Goal: Task Accomplishment & Management: Use online tool/utility

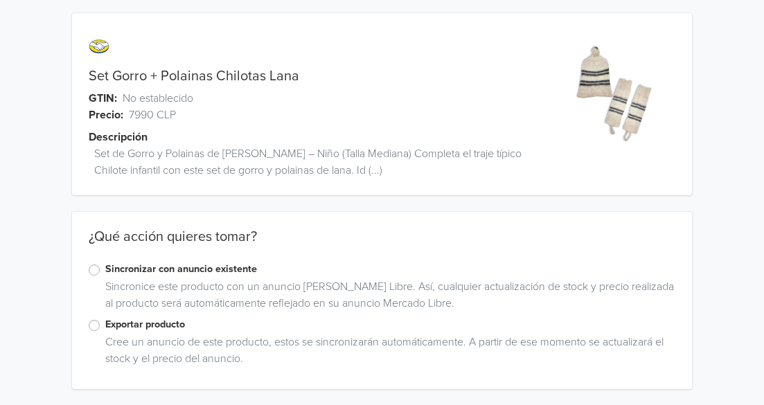
scroll to position [4, 0]
click at [105, 269] on label "Sincronizar con anuncio existente" at bounding box center [389, 268] width 569 height 15
click at [0, 0] on input "Sincronizar con anuncio existente" at bounding box center [0, 0] width 0 height 0
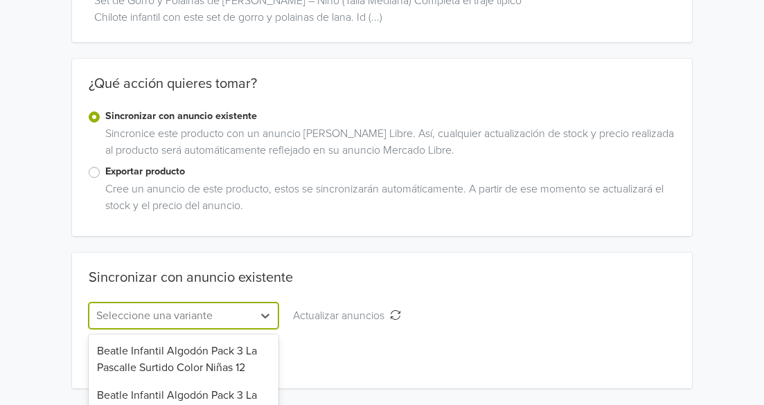
scroll to position [294, 0]
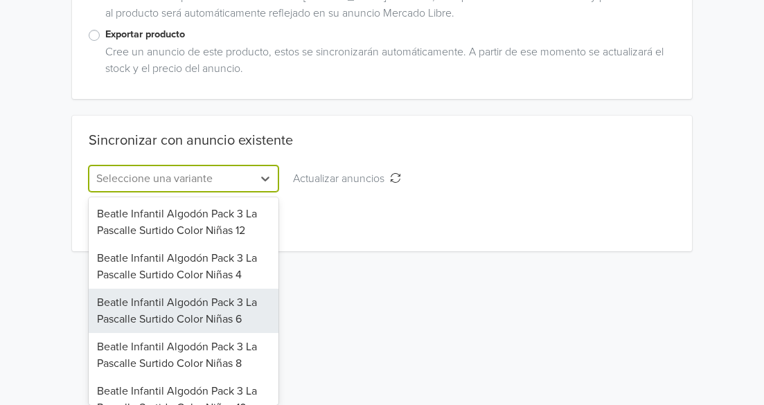
click at [222, 192] on div "141 results available. Use Up and Down to choose options, press Enter to select…" at bounding box center [184, 178] width 190 height 26
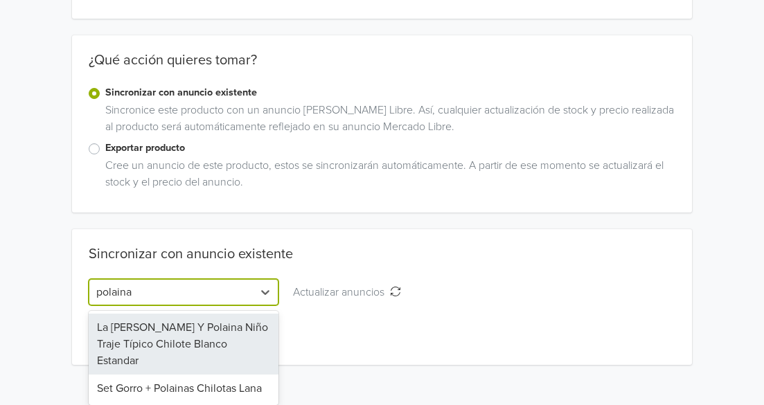
type input "polainas"
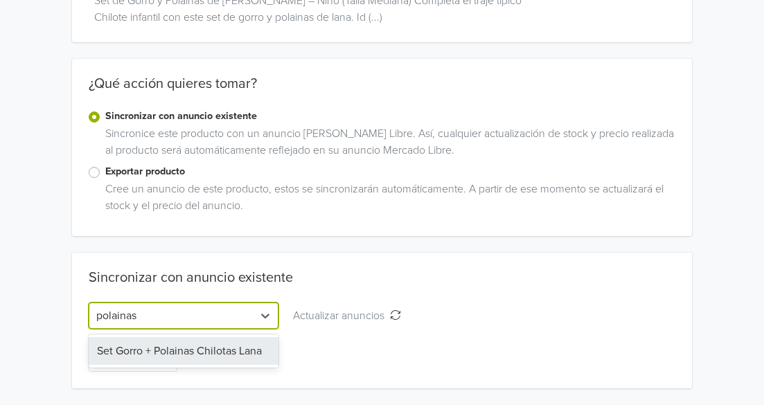
click at [245, 363] on div "Set Gorro + Polainas Chilotas Lana" at bounding box center [184, 351] width 190 height 28
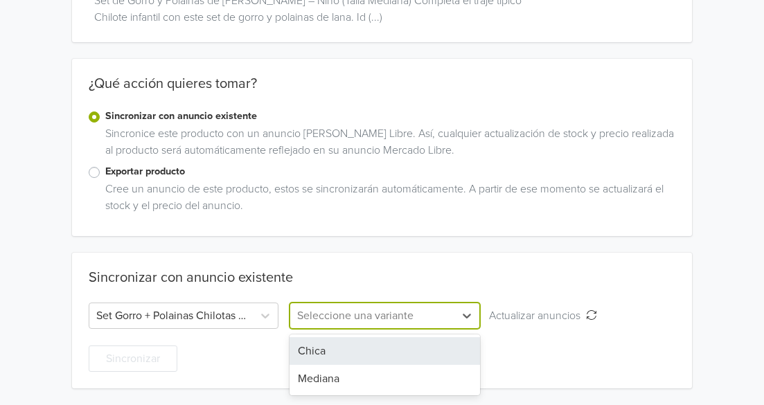
click at [339, 318] on div at bounding box center [372, 315] width 150 height 19
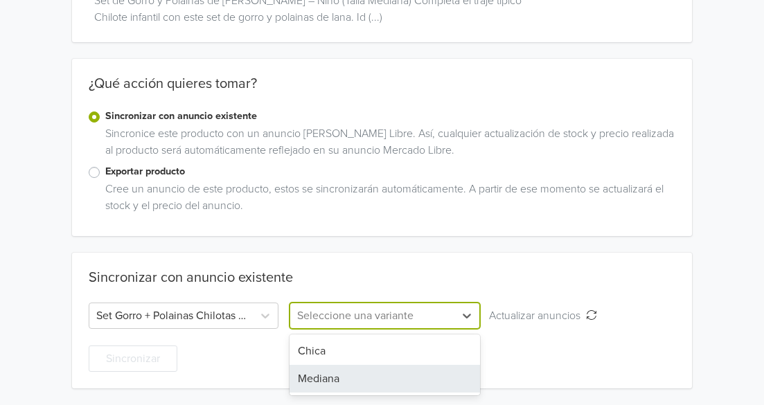
click at [339, 372] on div "Mediana" at bounding box center [384, 379] width 190 height 28
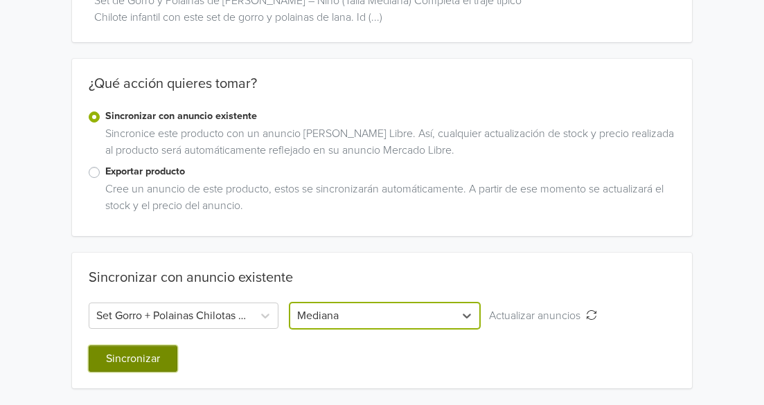
click at [146, 359] on button "Sincronizar" at bounding box center [133, 358] width 89 height 26
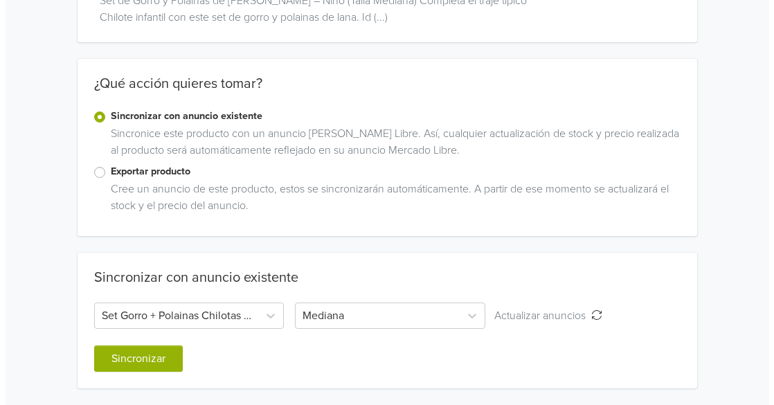
scroll to position [0, 0]
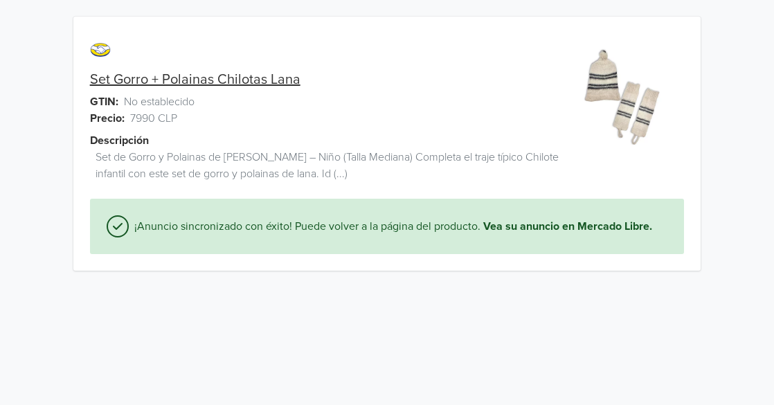
click at [586, 215] on div "¡Anuncio sincronizado con éxito! Puede volver a la página del producto. Vea su …" at bounding box center [387, 226] width 595 height 55
click at [584, 223] on link "Vea su anuncio en Mercado Libre." at bounding box center [567, 226] width 169 height 17
